Goal: Task Accomplishment & Management: Manage account settings

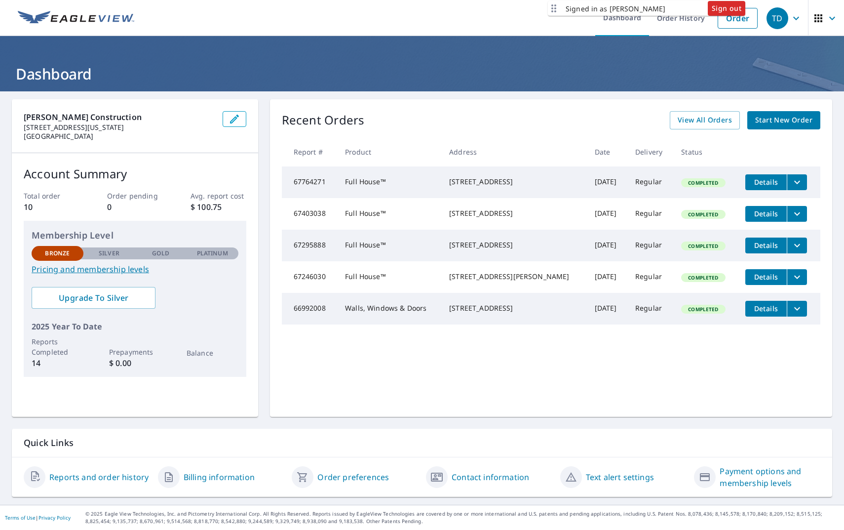
click at [730, 8] on span "Sign out" at bounding box center [727, 8] width 30 height 12
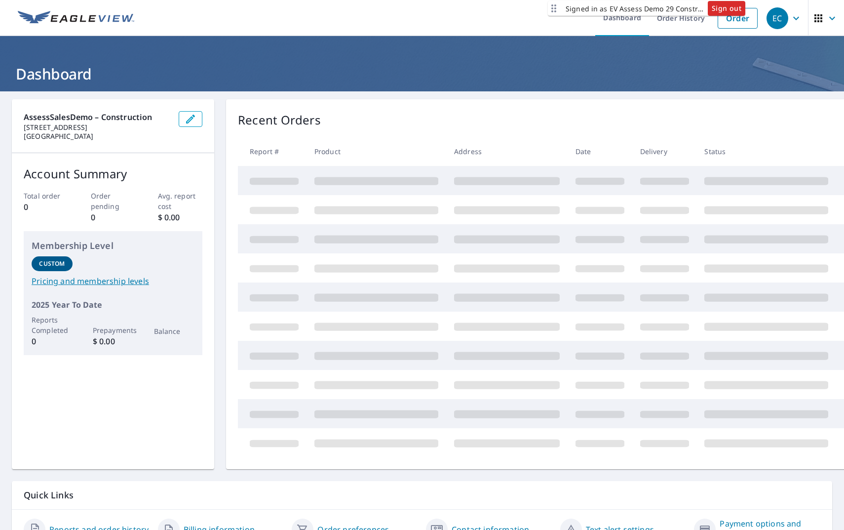
click at [731, 5] on span "Sign out" at bounding box center [727, 8] width 30 height 12
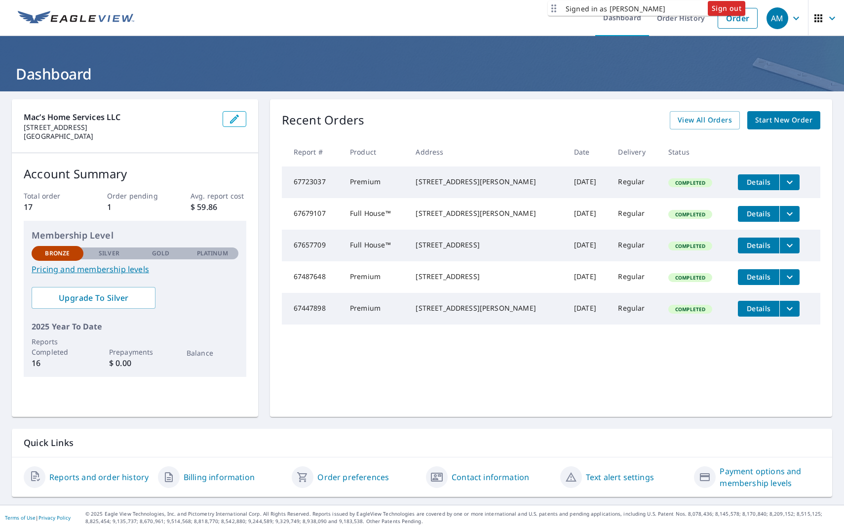
click at [736, 10] on span "Sign out" at bounding box center [727, 8] width 30 height 12
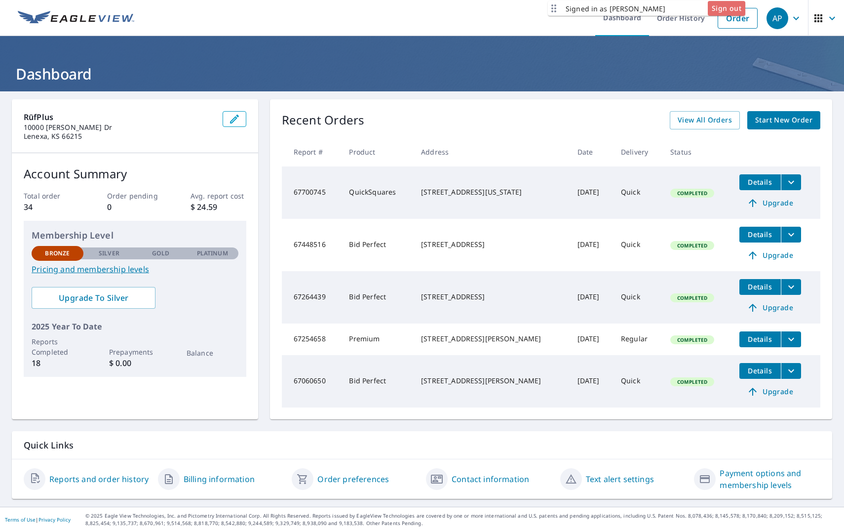
click at [724, 8] on span "Sign out" at bounding box center [727, 8] width 30 height 12
